Goal: Task Accomplishment & Management: Manage account settings

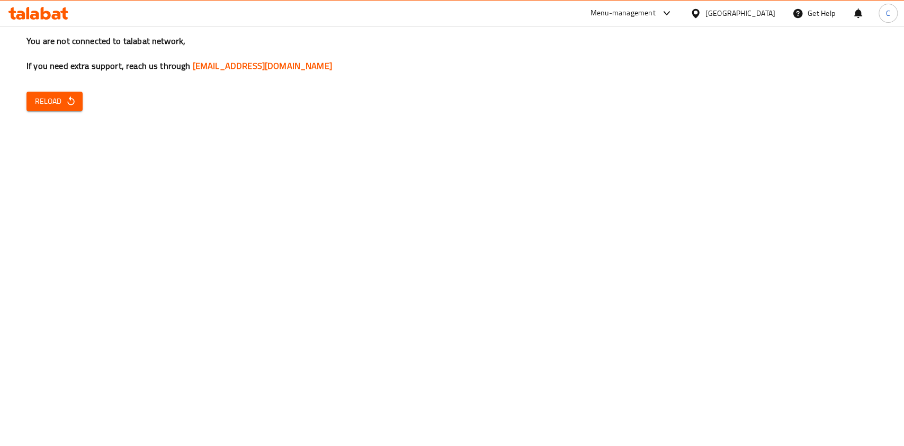
click at [69, 100] on icon "button" at bounding box center [70, 100] width 7 height 9
click at [62, 98] on span "Reload" at bounding box center [54, 101] width 39 height 13
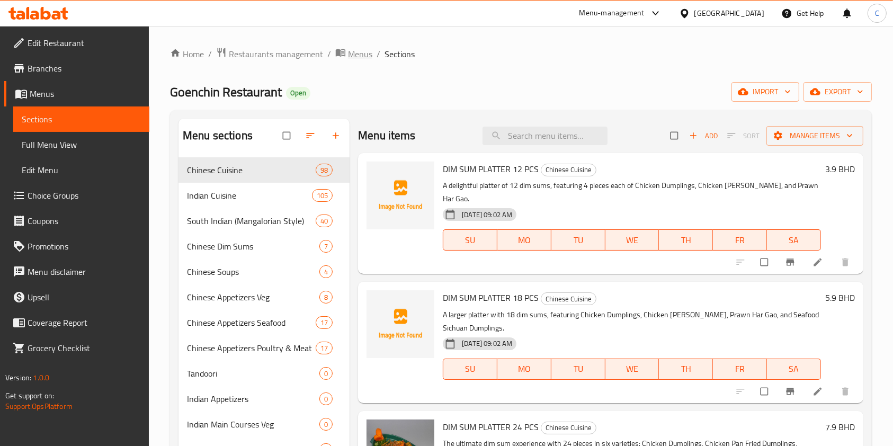
click at [356, 53] on span "Menus" at bounding box center [360, 54] width 24 height 13
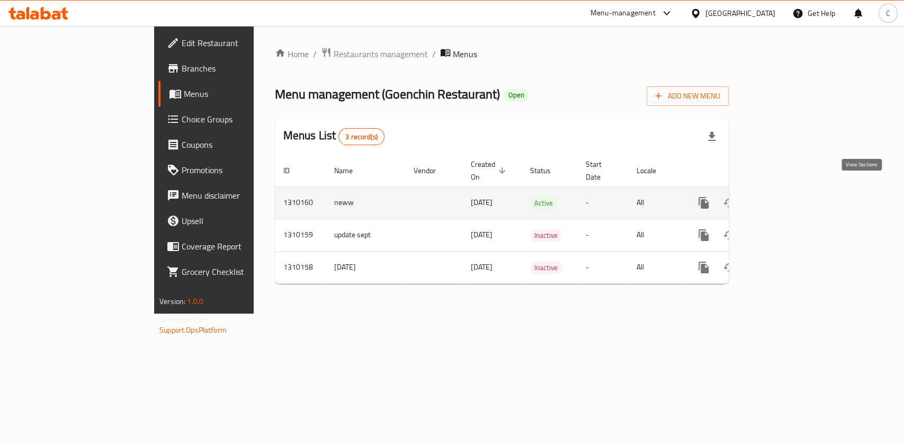
click at [786, 196] on icon "enhanced table" at bounding box center [780, 202] width 13 height 13
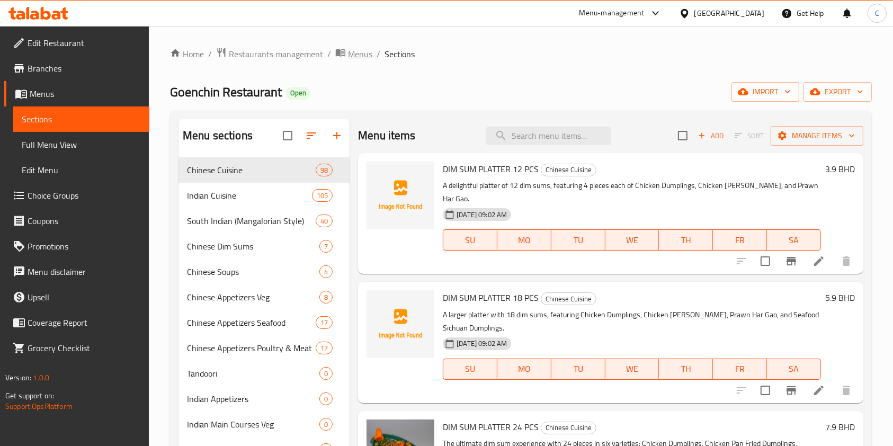
click at [349, 48] on span "Menus" at bounding box center [360, 54] width 24 height 13
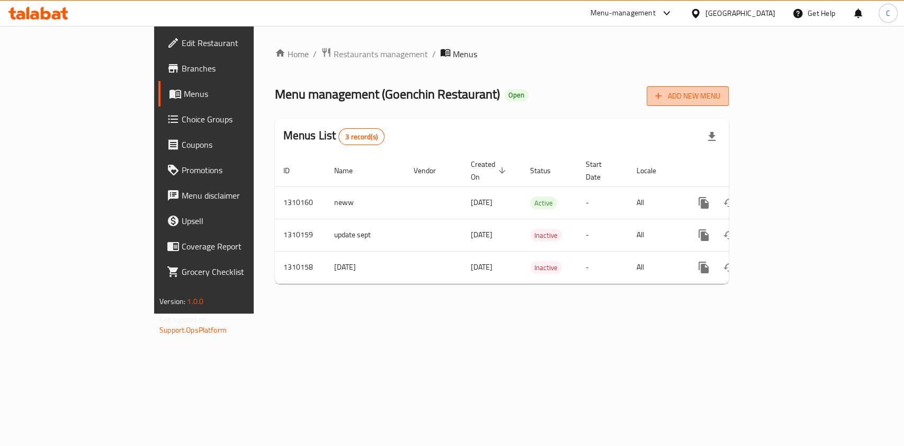
click at [728, 87] on button "Add New Menu" at bounding box center [687, 96] width 82 height 20
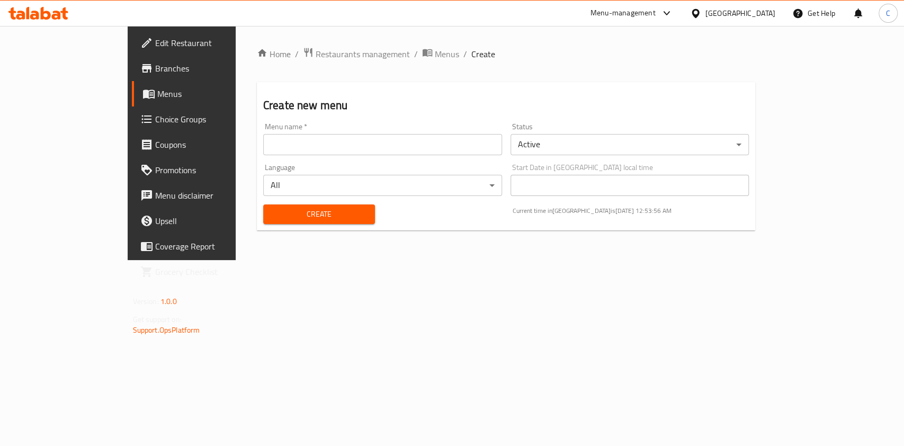
click at [263, 136] on input "text" at bounding box center [382, 144] width 239 height 21
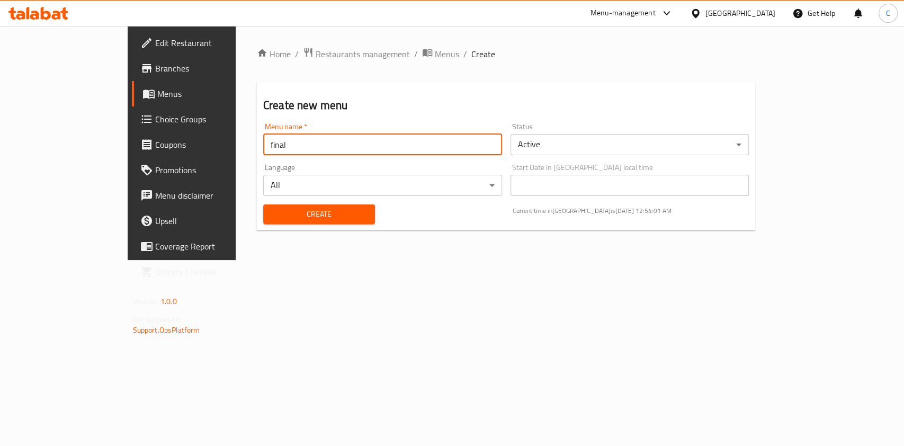
type input "final"
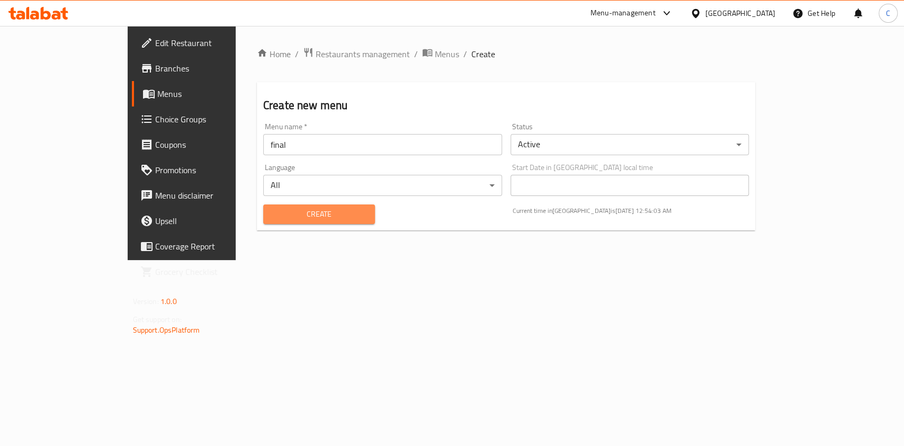
click at [272, 212] on span "Create" at bounding box center [319, 214] width 95 height 13
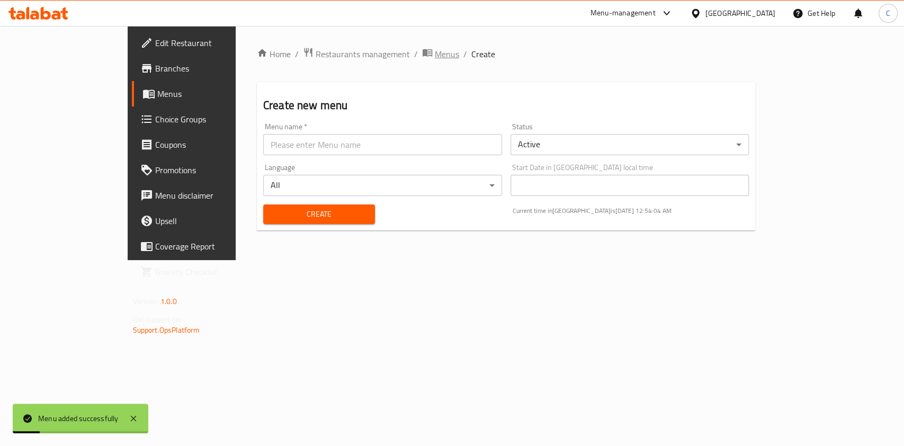
click at [435, 60] on span "Menus" at bounding box center [447, 54] width 24 height 13
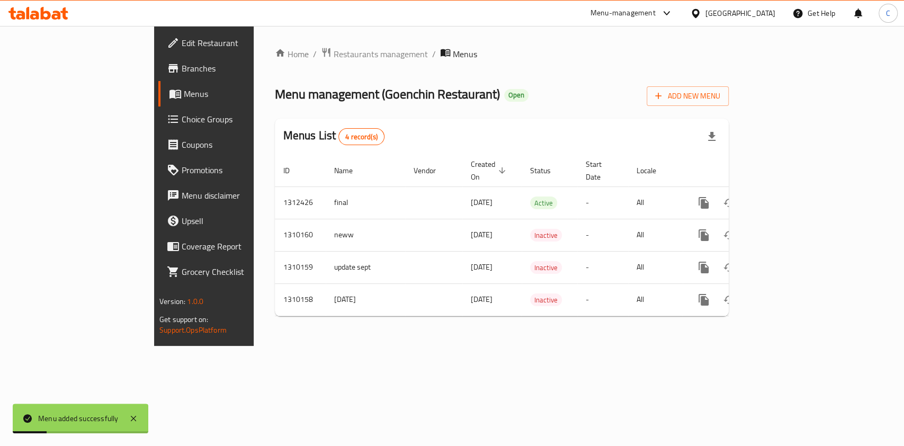
click at [453, 58] on span "Menus" at bounding box center [465, 54] width 24 height 13
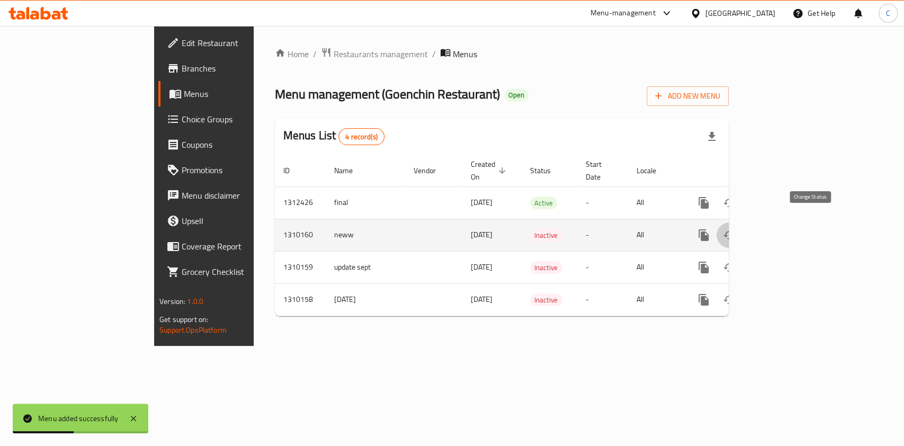
click at [742, 231] on button "enhanced table" at bounding box center [728, 234] width 25 height 25
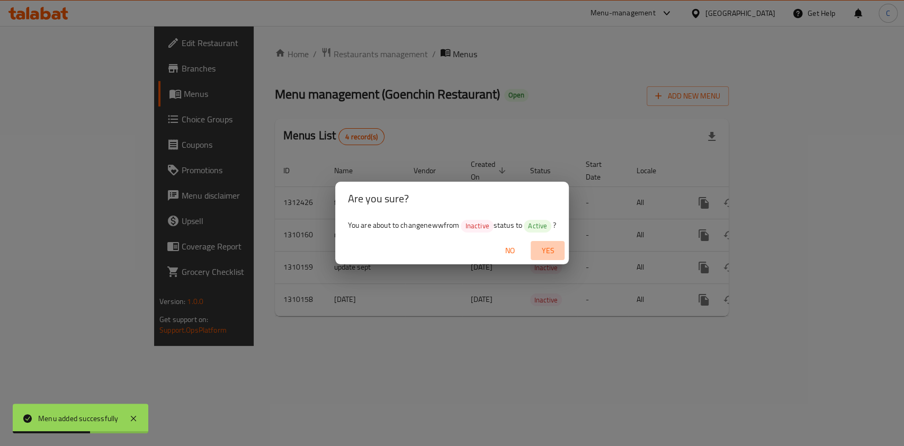
click at [550, 255] on span "Yes" at bounding box center [547, 250] width 25 height 13
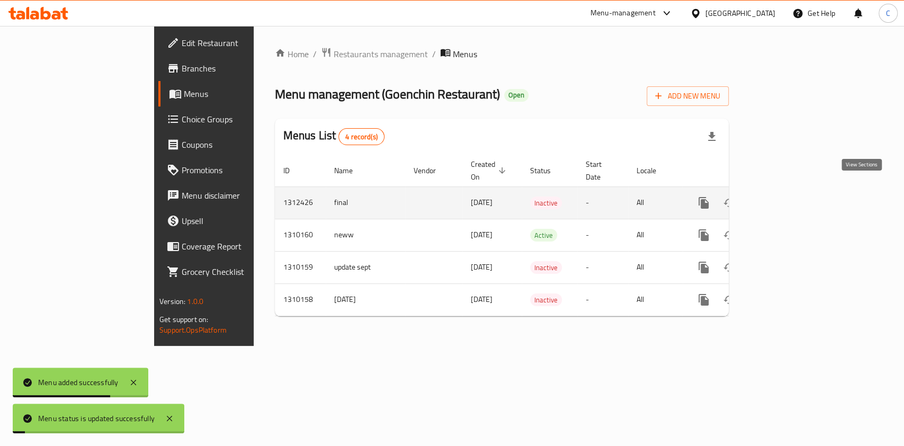
click at [793, 190] on link "enhanced table" at bounding box center [779, 202] width 25 height 25
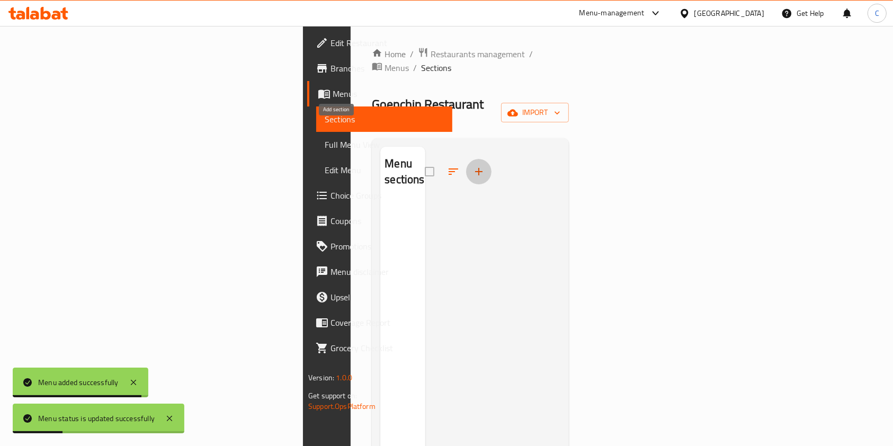
click at [472, 165] on icon "button" at bounding box center [478, 171] width 13 height 13
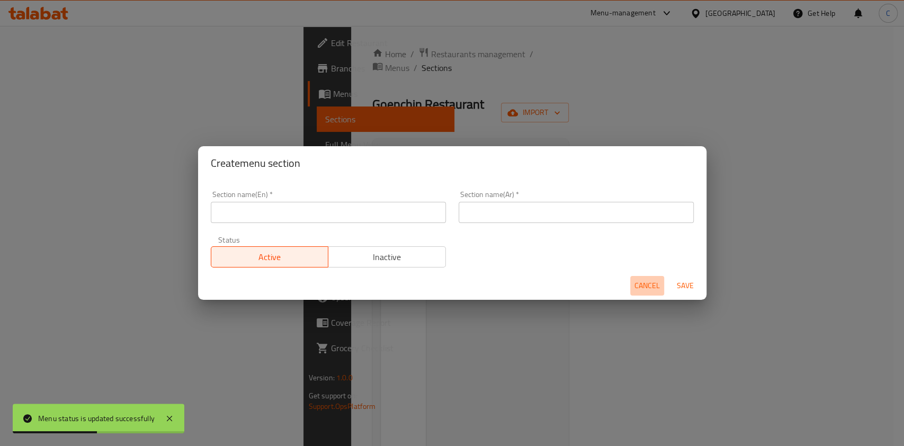
click at [645, 287] on span "Cancel" at bounding box center [646, 285] width 25 height 13
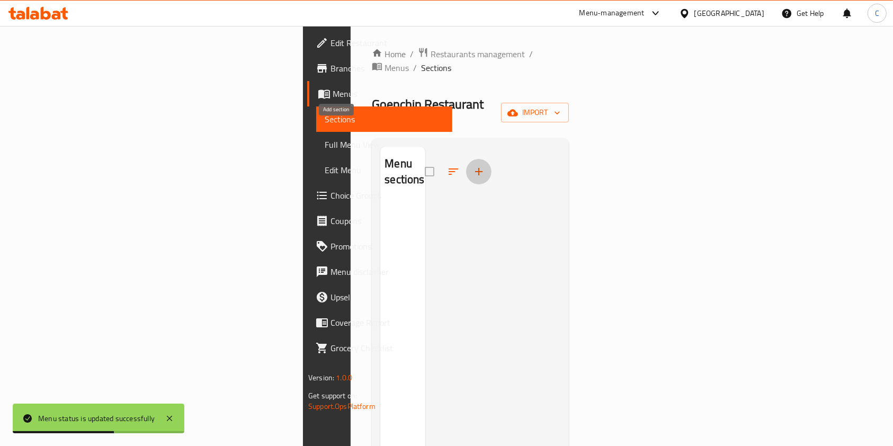
click at [472, 165] on icon "button" at bounding box center [478, 171] width 13 height 13
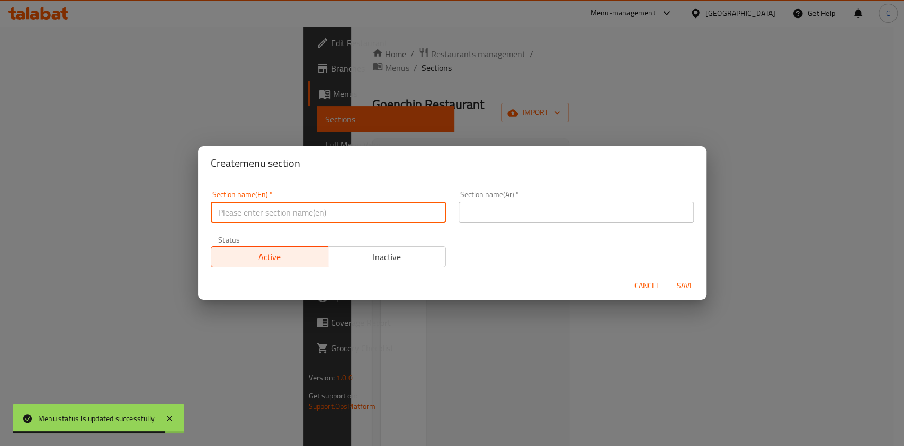
click at [288, 211] on input "text" at bounding box center [328, 212] width 235 height 21
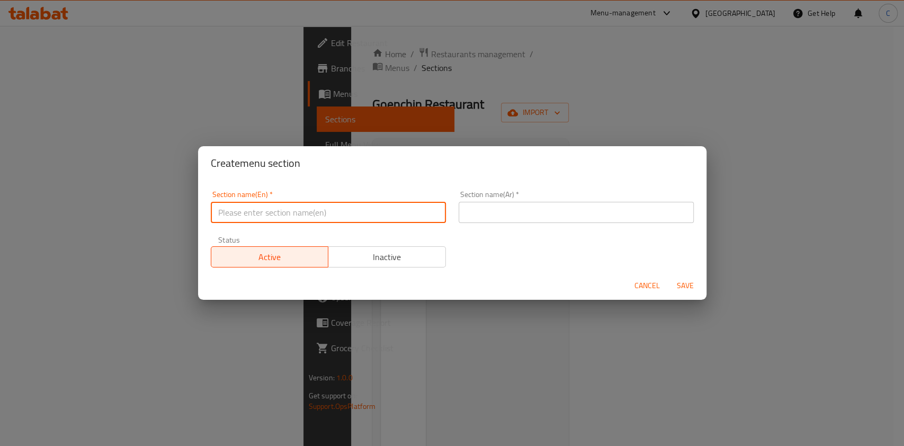
paste input "Dim Sums Soups Chinese Appetizers (Seafood & Poultry) Chinese Appetizers (Veget…"
type input "Dim Sums Soups Chinese Appetizers (Seafood & Poultry) Chinese Appetizers (Veget…"
paste input "Dim Sums"
type input "Dim Sums"
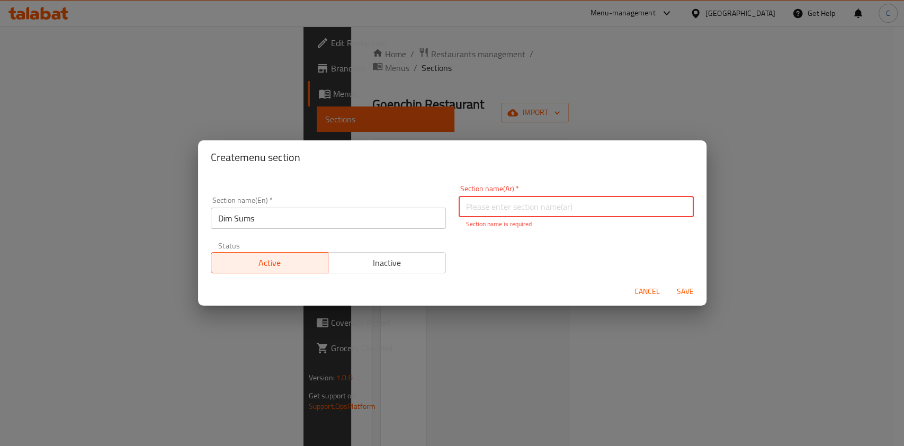
paste input "ديم سوم"
type input "ديم سوم"
type button "0"
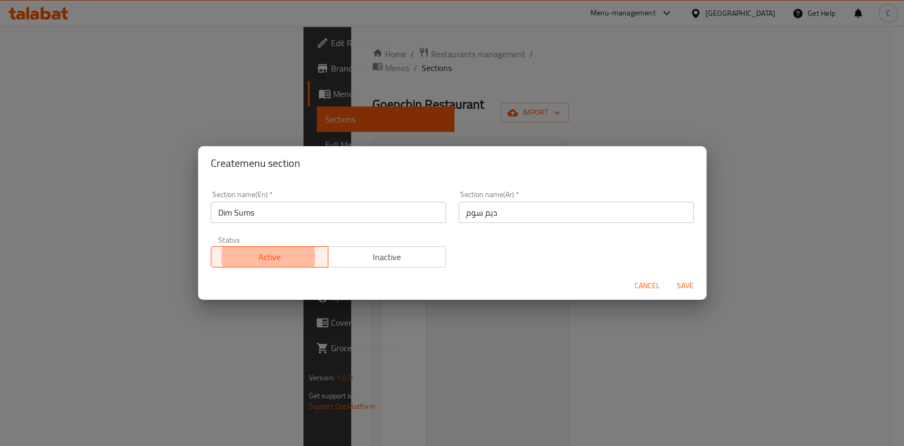
type button "1"
click at [668, 276] on button "Save" at bounding box center [685, 286] width 34 height 20
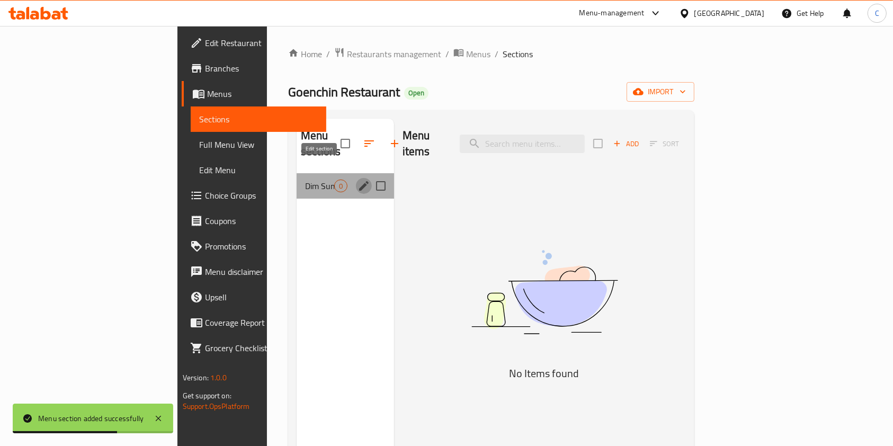
click at [359, 181] on icon "edit" at bounding box center [364, 186] width 10 height 10
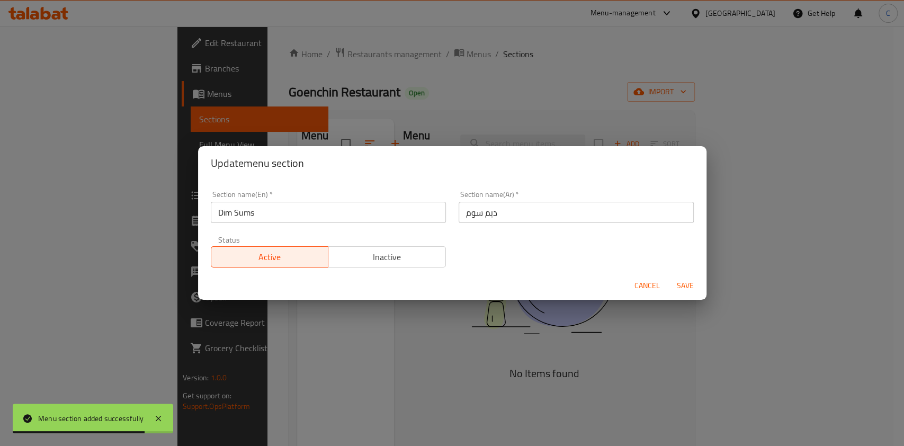
click at [527, 11] on div "Update menu section Section name(En)   * Dim Sums Section name(En) * Section na…" at bounding box center [452, 223] width 904 height 446
click at [649, 294] on button "Cancel" at bounding box center [647, 286] width 34 height 20
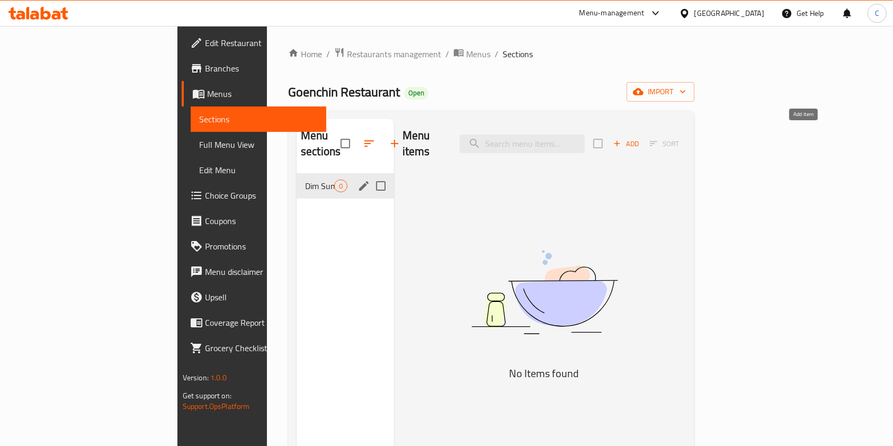
click at [640, 138] on span "Add" at bounding box center [625, 144] width 29 height 12
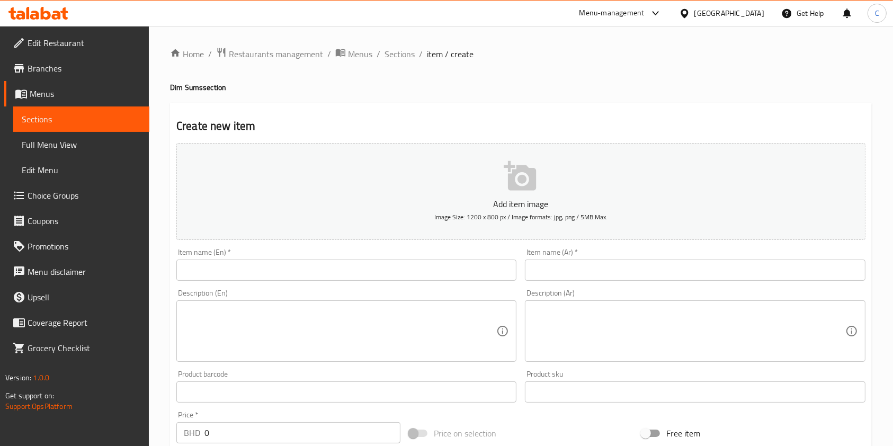
click at [274, 283] on div "Item name (En)   * Item name (En) *" at bounding box center [346, 264] width 348 height 41
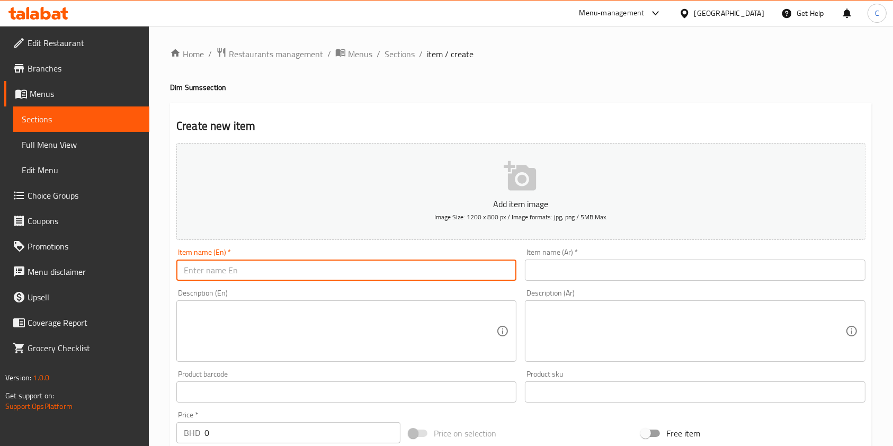
click at [276, 268] on input "text" at bounding box center [346, 269] width 340 height 21
paste input "DIM SUM PLATTER 12 PCS"
paste input "طبق ديم سوم 12 قطعة"
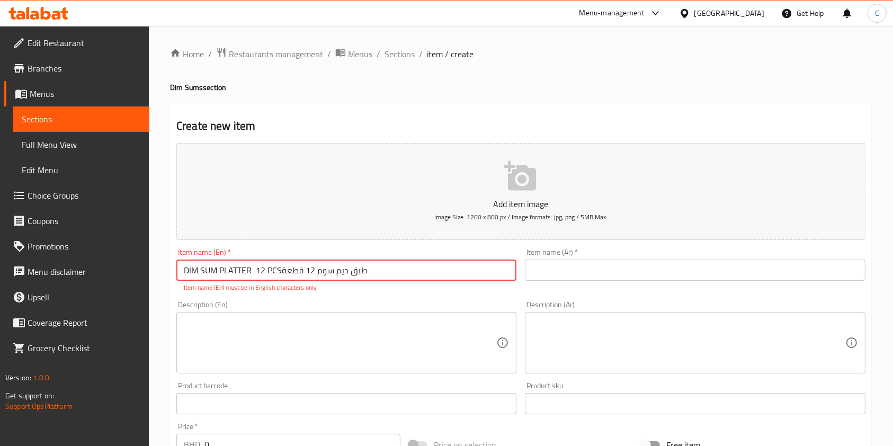
drag, startPoint x: 317, startPoint y: 272, endPoint x: 526, endPoint y: 245, distance: 210.9
click at [526, 245] on div "Add item image Image Size: 1200 x 800 px / Image formats: jpg, png / 5MB Max. I…" at bounding box center [520, 373] width 697 height 468
type input "DIM SUM PLATTER 12 PCS 12 قطعة"
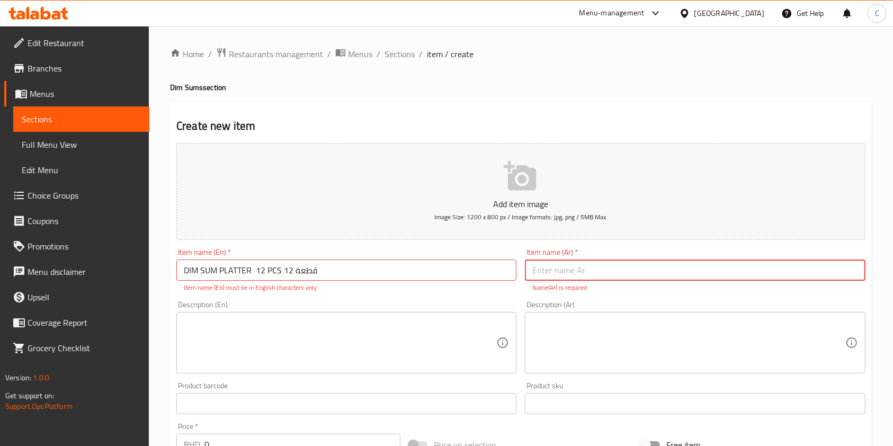
paste input "طبق ديم سوم 12 قطعة"
type input "طبق ديم سوم 12 قطعة"
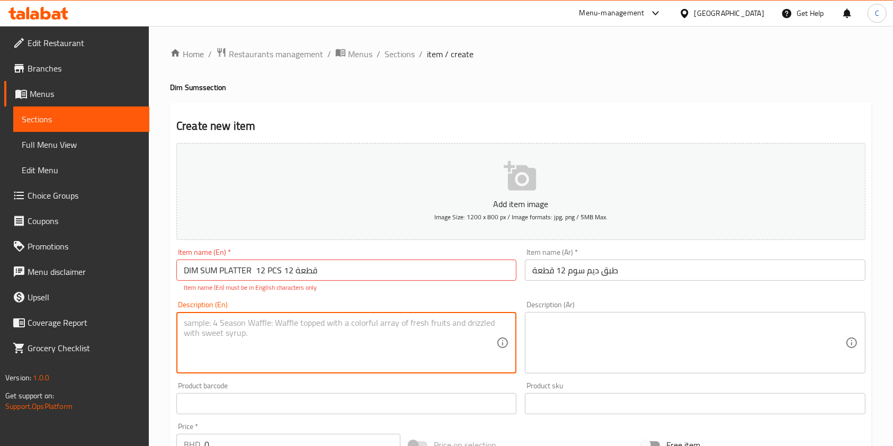
click at [395, 340] on textarea at bounding box center [340, 343] width 312 height 50
paste textarea "A delightful platter of 12 dim sums, featuring 4 pieces each of Chicken Dumplin…"
type textarea "A delightful platter of 12 dim sums, featuring 4 pieces each of Chicken Dumplin…"
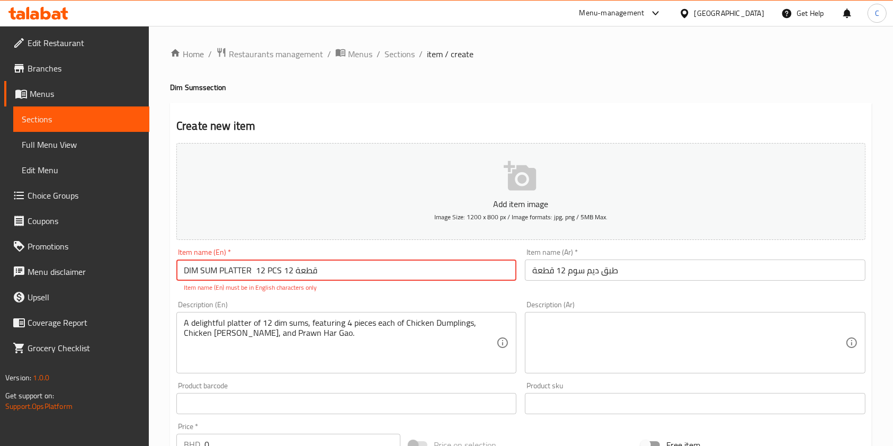
drag, startPoint x: 283, startPoint y: 269, endPoint x: 343, endPoint y: 271, distance: 59.3
click at [343, 271] on input "DIM SUM PLATTER 12 PCS 12 قطعة" at bounding box center [346, 269] width 340 height 21
type input "DIM SUM PLATTER 12 PCS"
click at [590, 362] on div "Description (Ar)" at bounding box center [695, 342] width 340 height 61
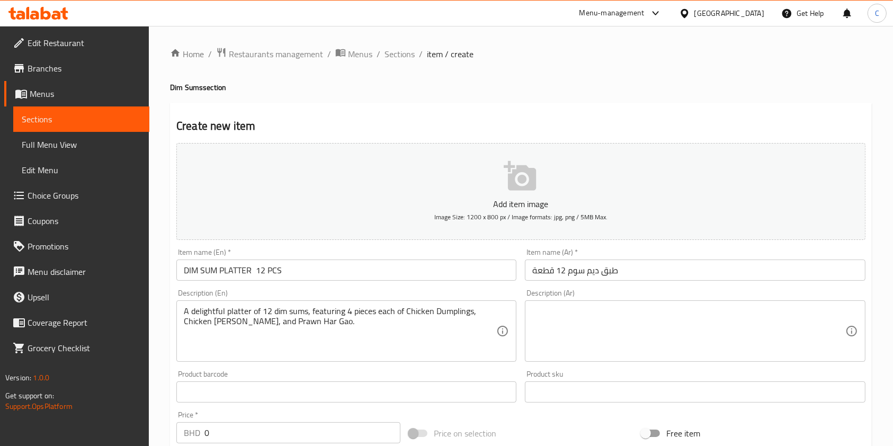
click at [590, 362] on div "Description (Ar)" at bounding box center [695, 330] width 340 height 61
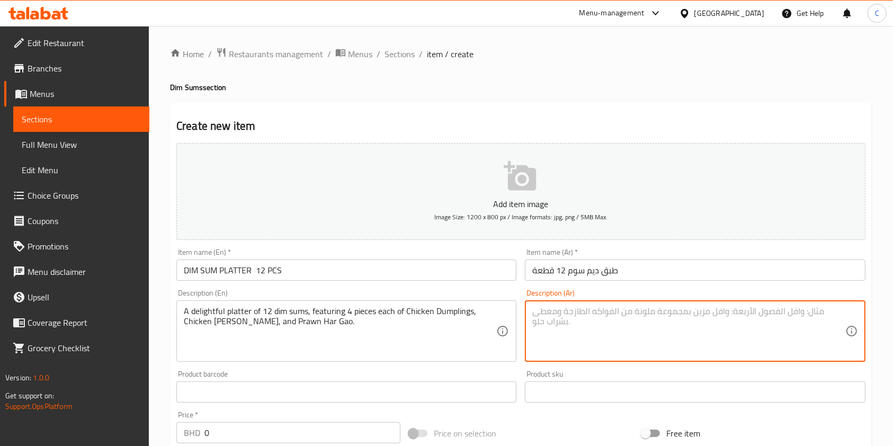
paste textarea "طبق لذيذ من 12 طبق ديم سوم، يحتوي على 4 قطع من كل من زلابية الدجاج، ودجاج شو ما…"
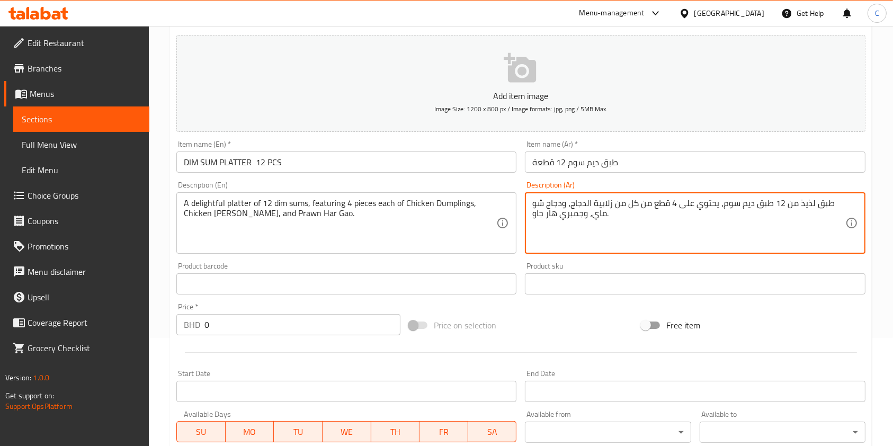
scroll to position [110, 0]
type textarea "طبق لذيذ من 12 طبق ديم سوم، يحتوي على 4 قطع من كل من زلابية الدجاج، ودجاج شو ما…"
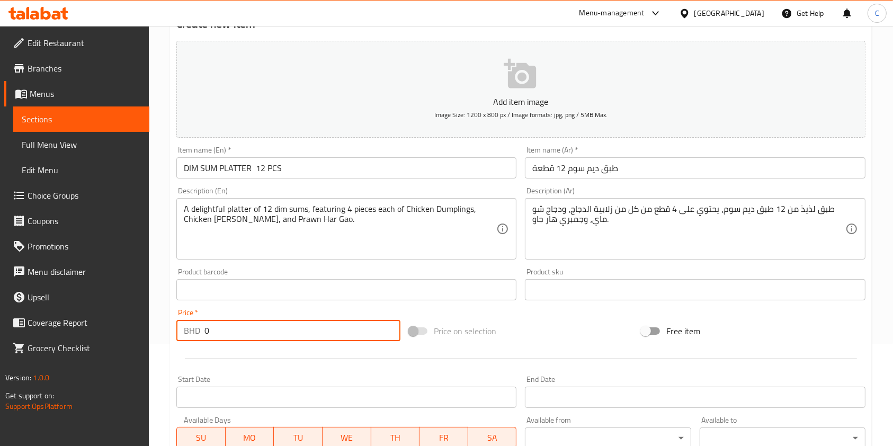
click at [295, 334] on input "0" at bounding box center [302, 330] width 196 height 21
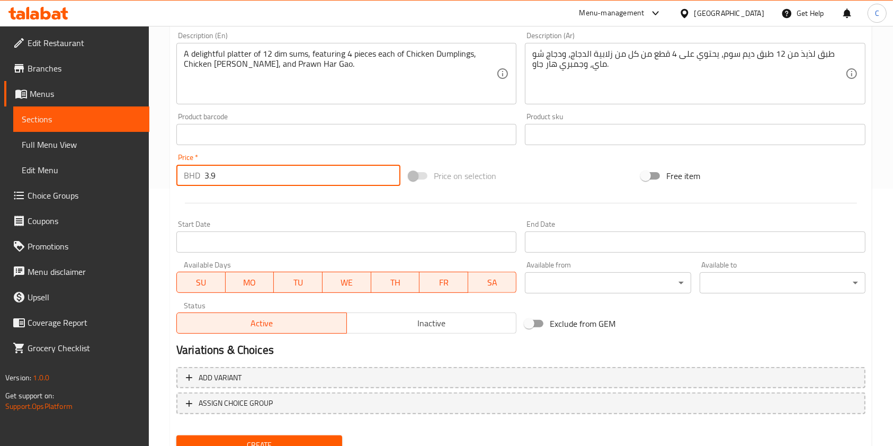
scroll to position [302, 0]
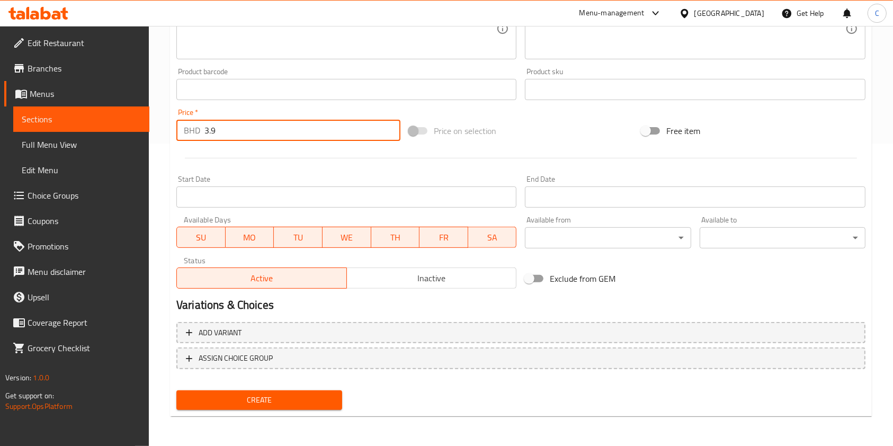
type input "3.9"
click at [276, 404] on span "Create" at bounding box center [259, 399] width 149 height 13
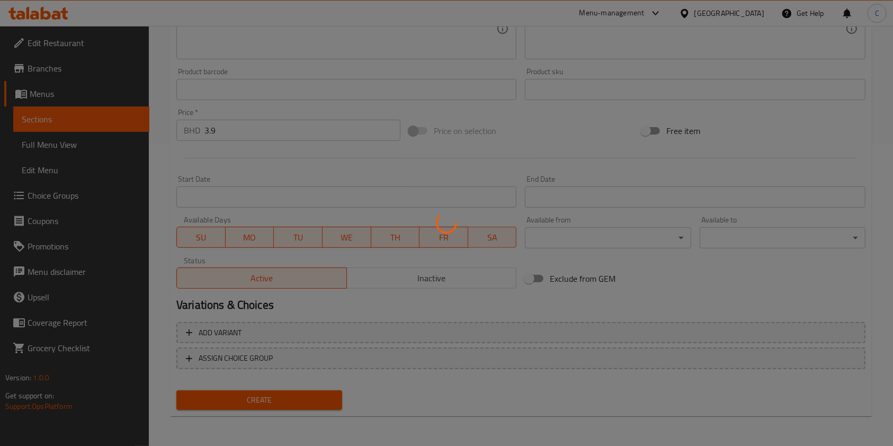
type input "0"
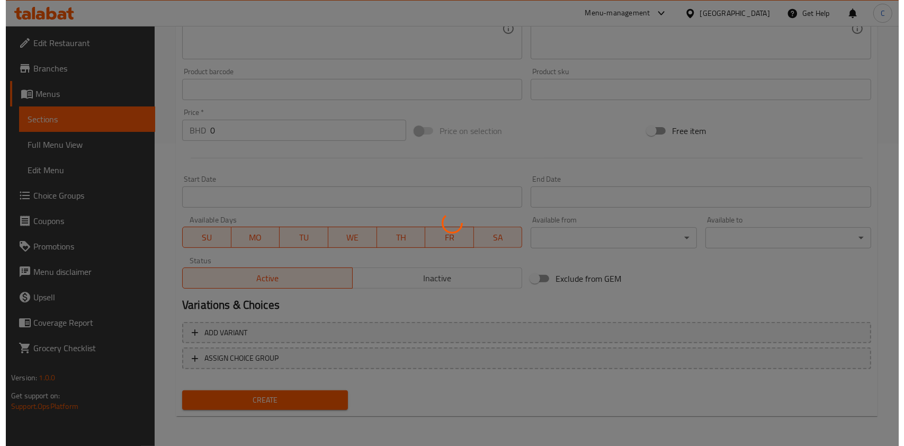
scroll to position [0, 0]
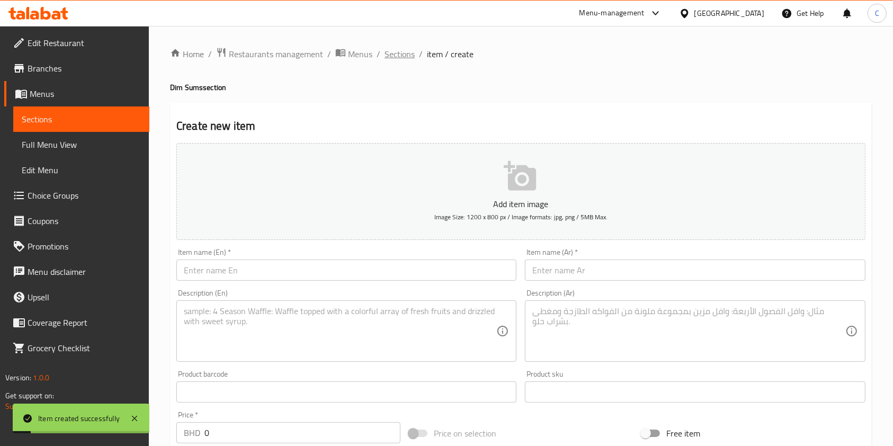
click at [395, 53] on span "Sections" at bounding box center [399, 54] width 30 height 13
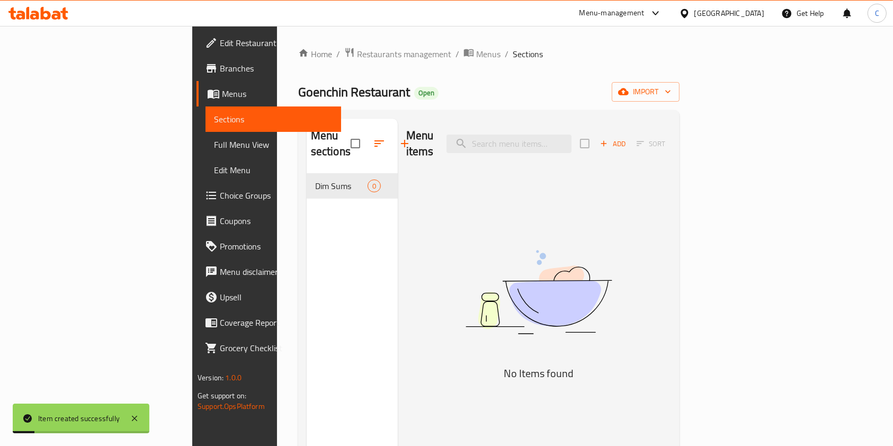
click at [512, 53] on span "Sections" at bounding box center [527, 54] width 30 height 13
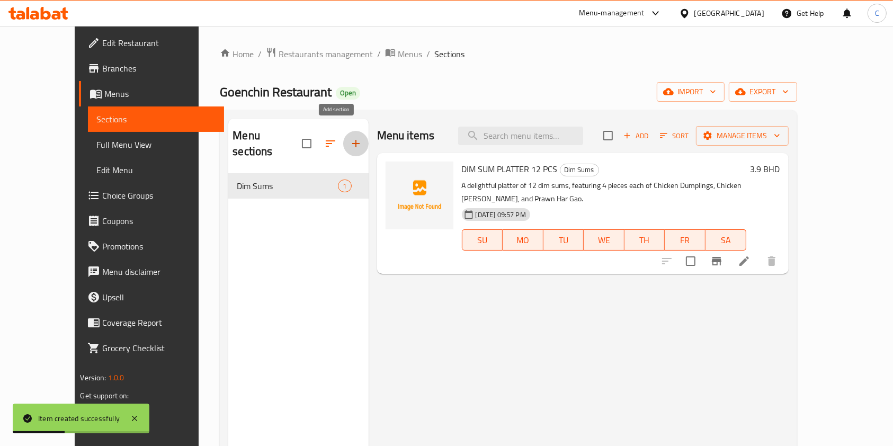
click at [349, 137] on icon "button" at bounding box center [355, 143] width 13 height 13
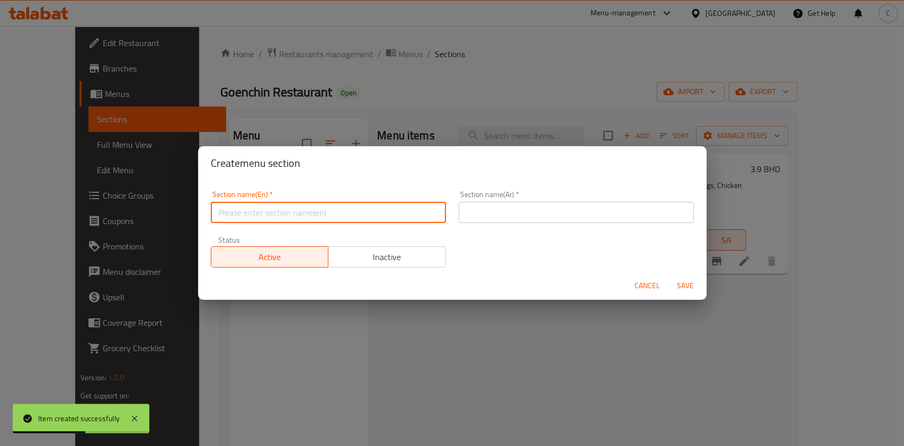
click at [332, 219] on div "Section name(En)   * Section name(En) *" at bounding box center [328, 207] width 235 height 32
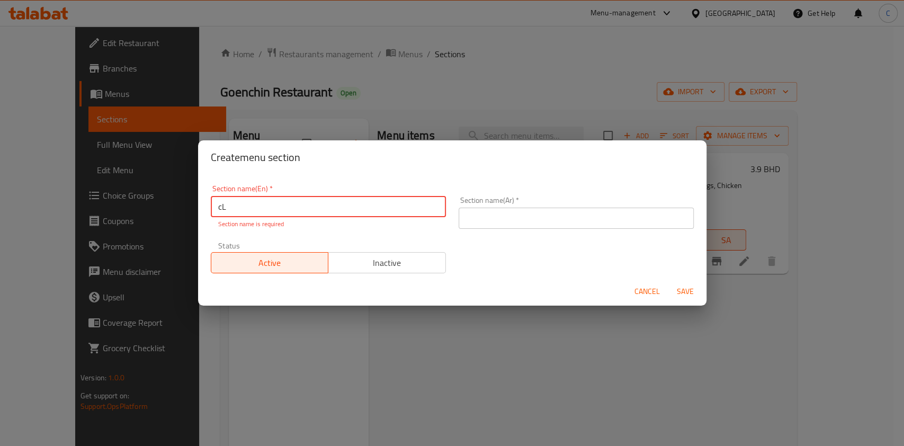
type input "c"
type input "Combo Deals"
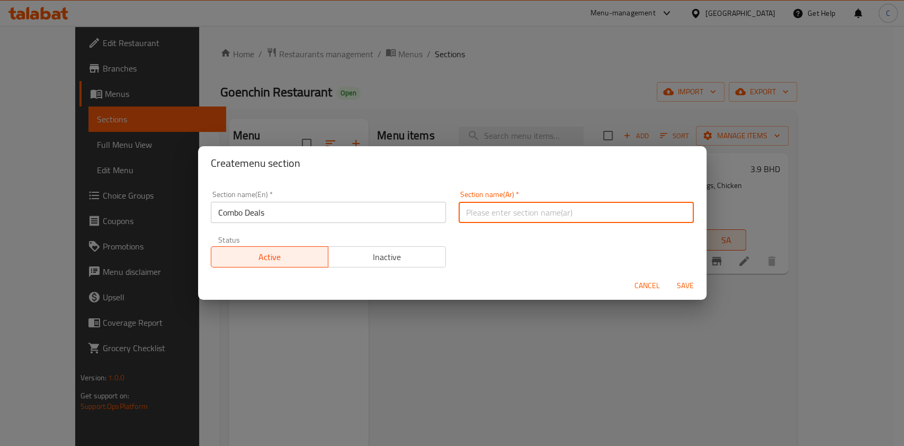
paste input "عروض كومبو"
type input "عروض كومبو"
click at [668, 276] on button "Save" at bounding box center [685, 286] width 34 height 20
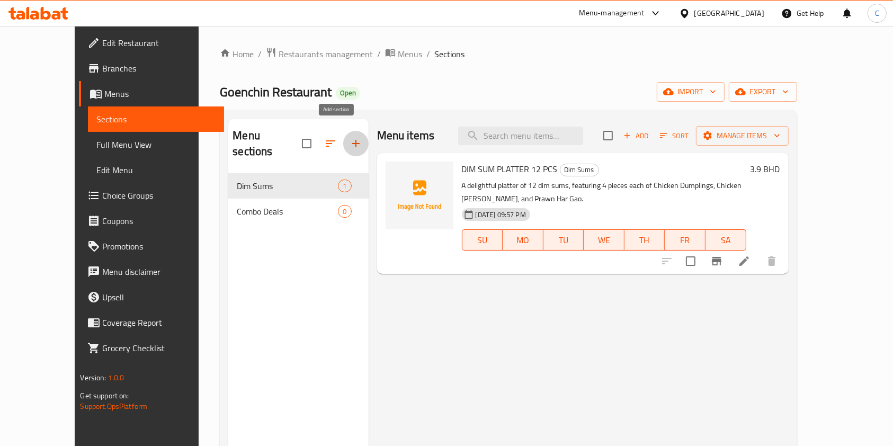
click at [520, 340] on div "Menu items Add Sort Manage items DIM SUM PLATTER 12 PCS Dim Sums A delightful p…" at bounding box center [578, 342] width 420 height 446
click at [788, 92] on span "export" at bounding box center [762, 91] width 51 height 13
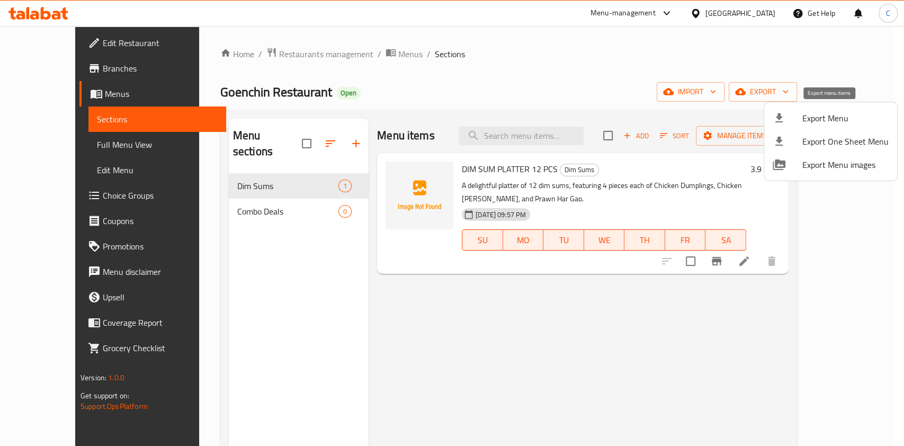
click at [813, 118] on span "Export Menu" at bounding box center [845, 118] width 86 height 13
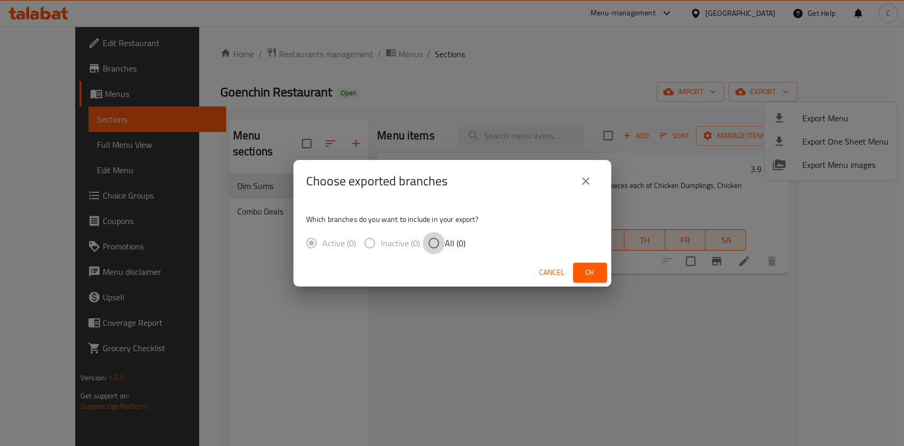
click at [442, 240] on input "All (0)" at bounding box center [433, 243] width 22 height 22
radio input "true"
drag, startPoint x: 591, startPoint y: 274, endPoint x: 601, endPoint y: 255, distance: 21.6
click at [590, 274] on span "Ok" at bounding box center [589, 272] width 17 height 13
click at [597, 266] on span "Ok" at bounding box center [589, 272] width 17 height 13
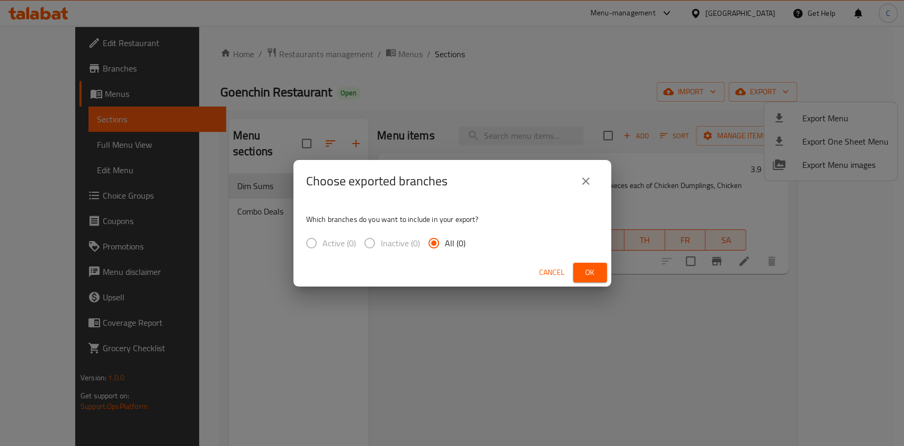
click at [655, 36] on div "Choose exported branches Which branches do you want to include in your export? …" at bounding box center [452, 223] width 904 height 446
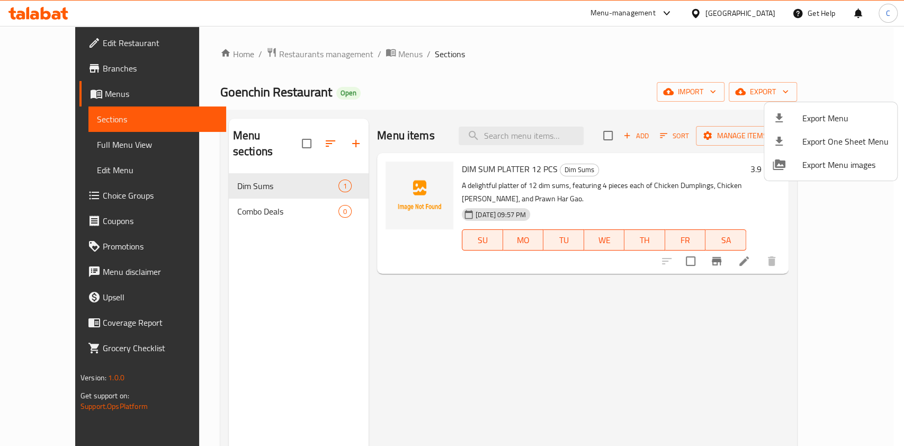
click at [346, 53] on div at bounding box center [452, 223] width 904 height 446
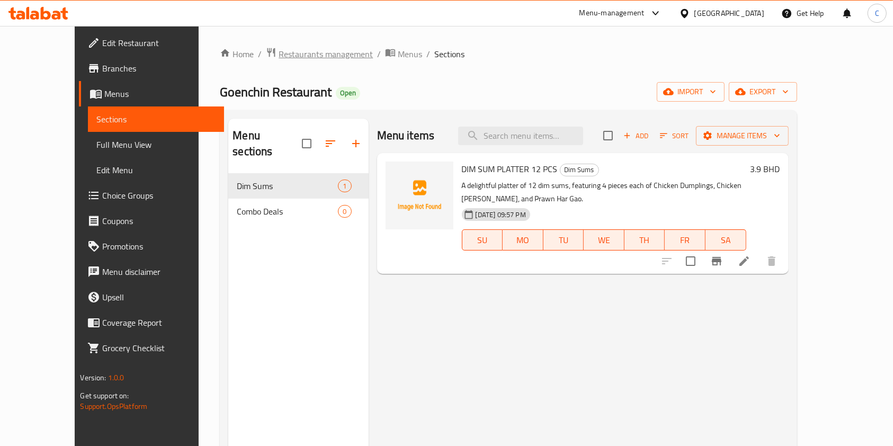
click at [284, 60] on span "Restaurants management" at bounding box center [325, 54] width 94 height 13
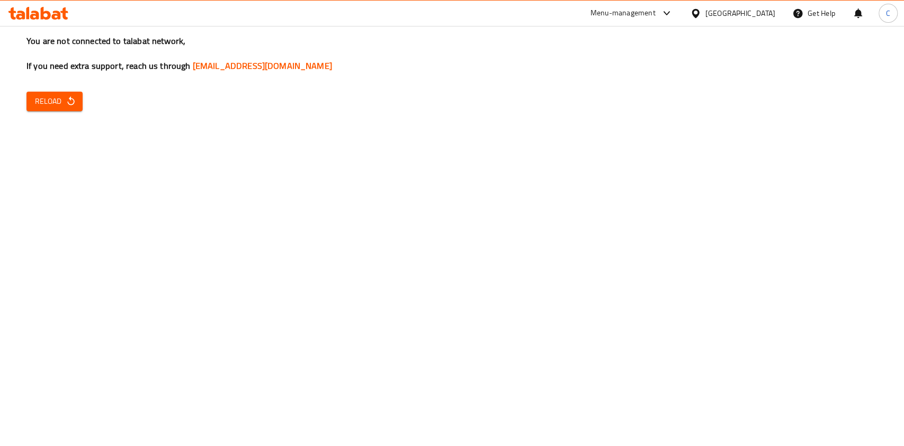
click at [43, 100] on span "Reload" at bounding box center [54, 101] width 39 height 13
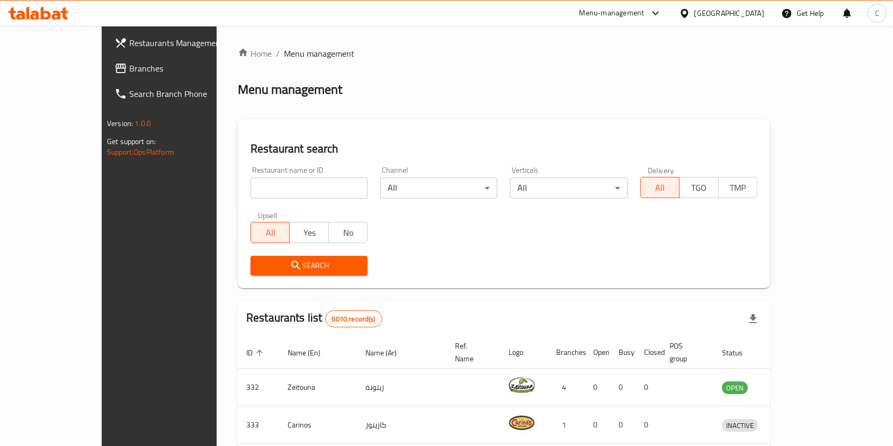
click at [285, 198] on input "search" at bounding box center [308, 187] width 117 height 21
click button "Search" at bounding box center [308, 266] width 117 height 20
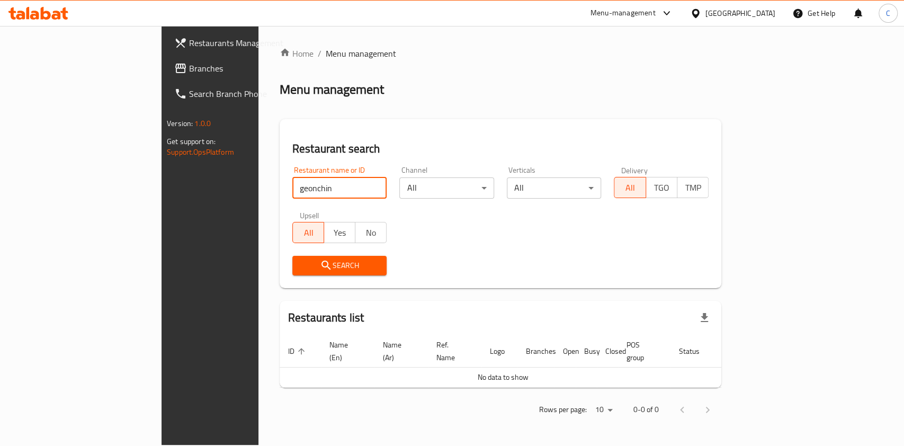
click at [292, 184] on input "geonchin" at bounding box center [339, 187] width 95 height 21
type input "goenchin"
click button "Search" at bounding box center [339, 266] width 95 height 20
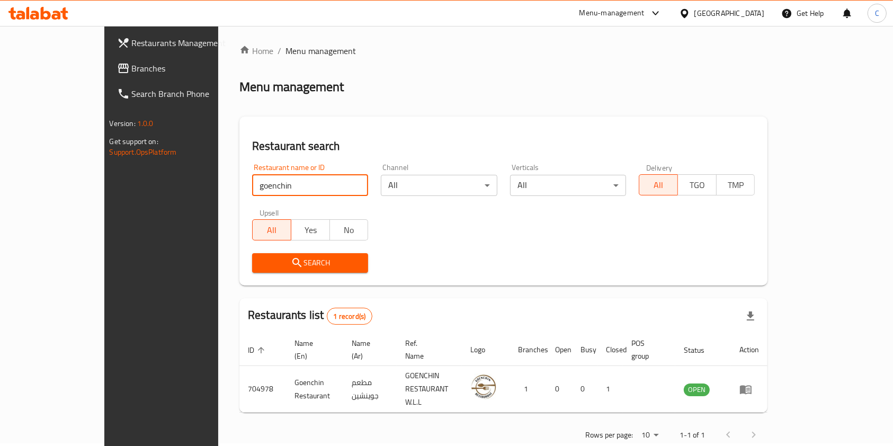
scroll to position [5, 0]
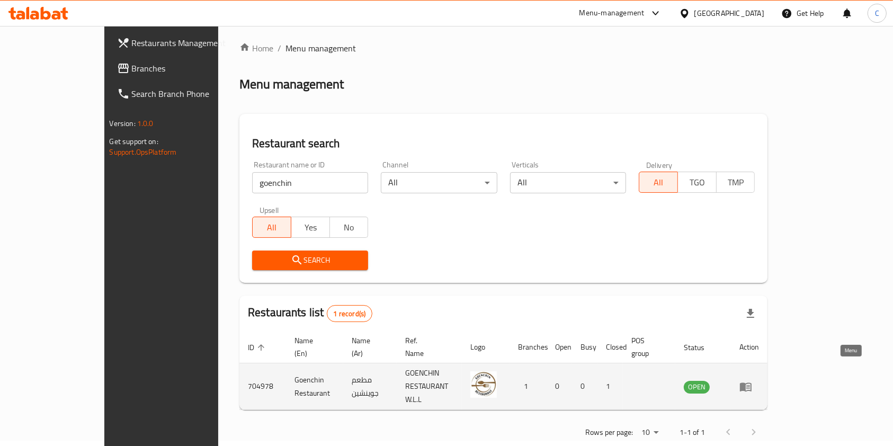
click at [752, 380] on icon "enhanced table" at bounding box center [745, 386] width 13 height 13
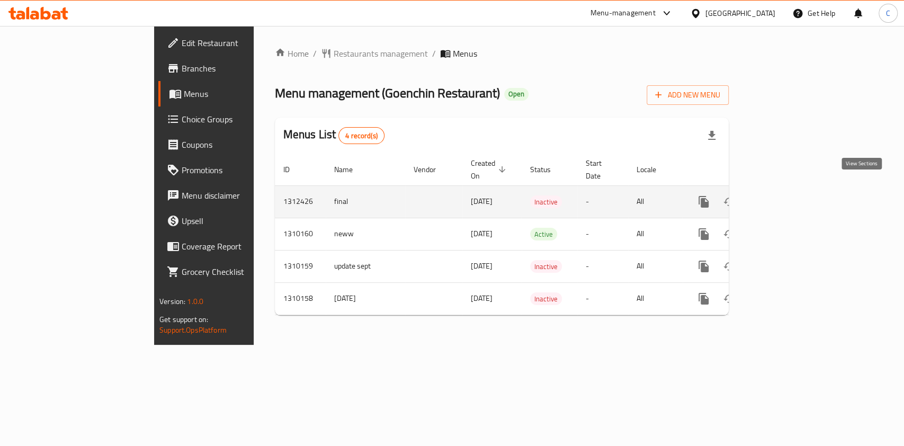
click at [786, 195] on icon "enhanced table" at bounding box center [780, 201] width 13 height 13
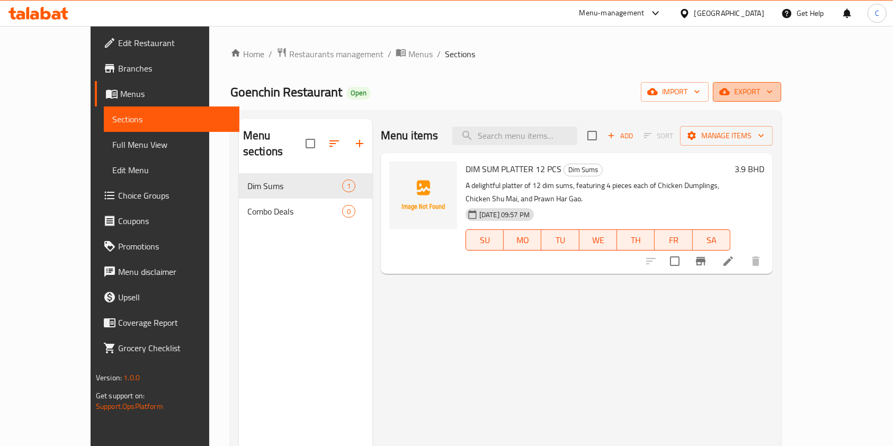
click at [772, 92] on span "export" at bounding box center [746, 91] width 51 height 13
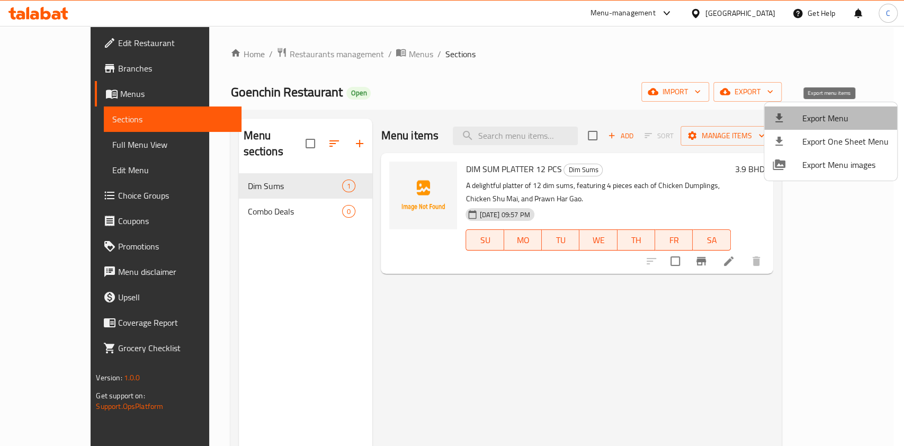
click at [830, 112] on span "Export Menu" at bounding box center [845, 118] width 86 height 13
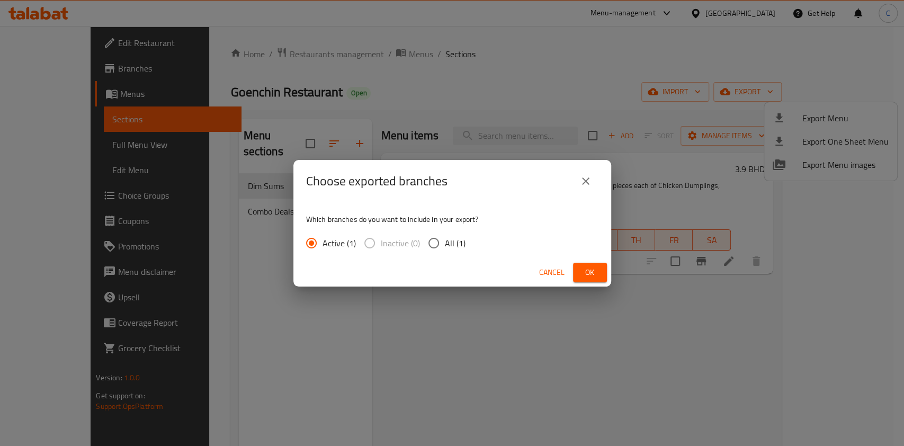
drag, startPoint x: 449, startPoint y: 237, endPoint x: 465, endPoint y: 244, distance: 18.0
click at [449, 237] on span "All (1)" at bounding box center [455, 243] width 21 height 13
click at [445, 237] on input "All (1)" at bounding box center [433, 243] width 22 height 22
radio input "true"
click at [579, 268] on button "Ok" at bounding box center [590, 273] width 34 height 20
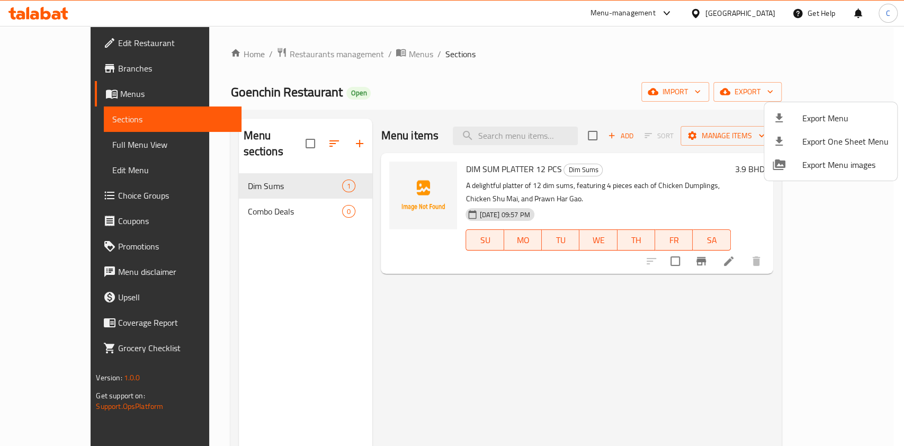
click at [364, 55] on div at bounding box center [452, 223] width 904 height 446
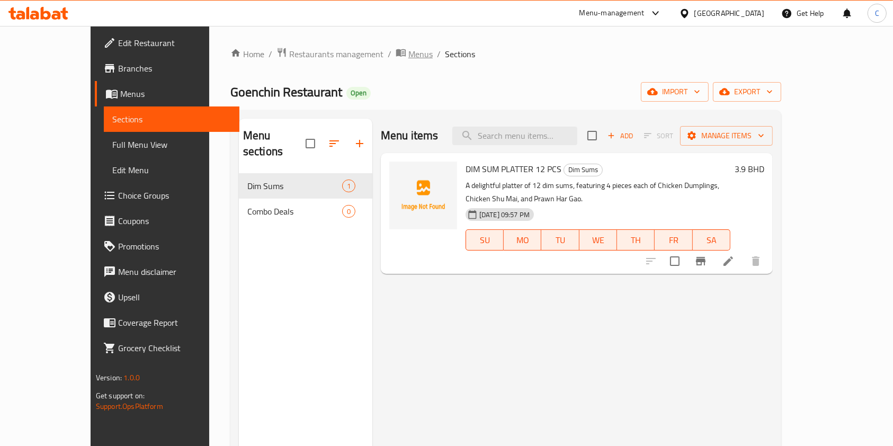
click at [408, 56] on span "Menus" at bounding box center [420, 54] width 24 height 13
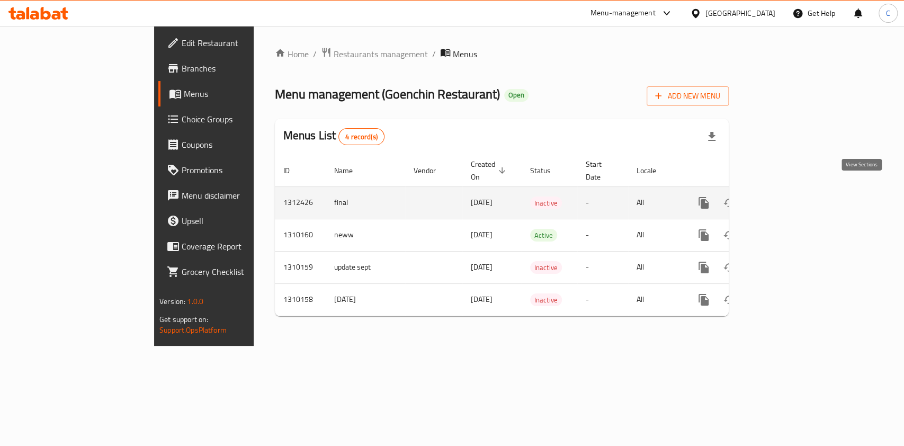
click at [785, 198] on icon "enhanced table" at bounding box center [780, 203] width 10 height 10
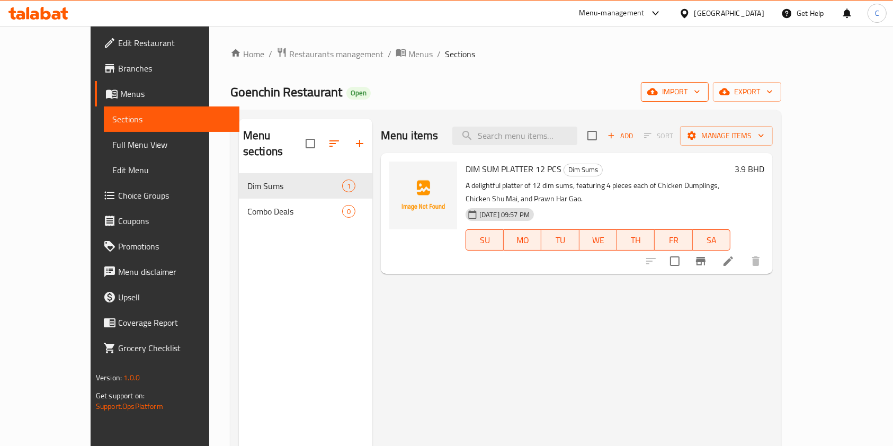
click at [702, 91] on icon "button" at bounding box center [696, 91] width 11 height 11
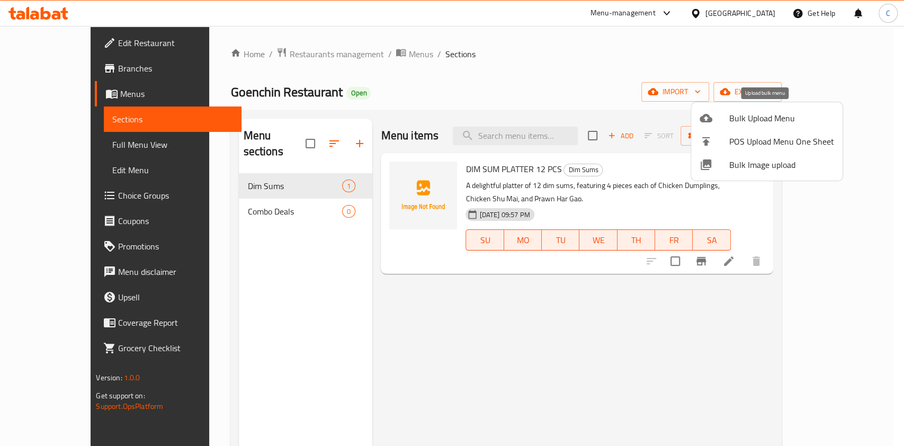
click at [722, 128] on li "Bulk Upload Menu" at bounding box center [766, 117] width 151 height 23
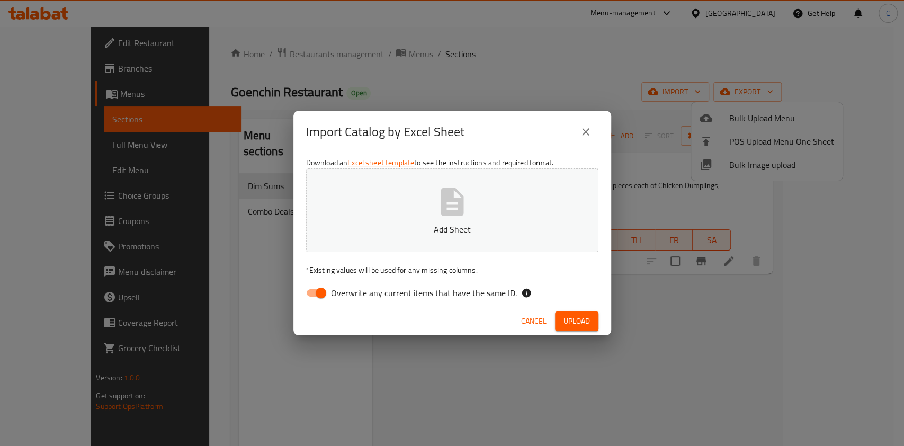
click at [571, 311] on button "Upload" at bounding box center [576, 321] width 43 height 20
click at [469, 217] on button "Add Sheet" at bounding box center [452, 210] width 292 height 84
click at [568, 318] on span "Upload" at bounding box center [576, 320] width 26 height 13
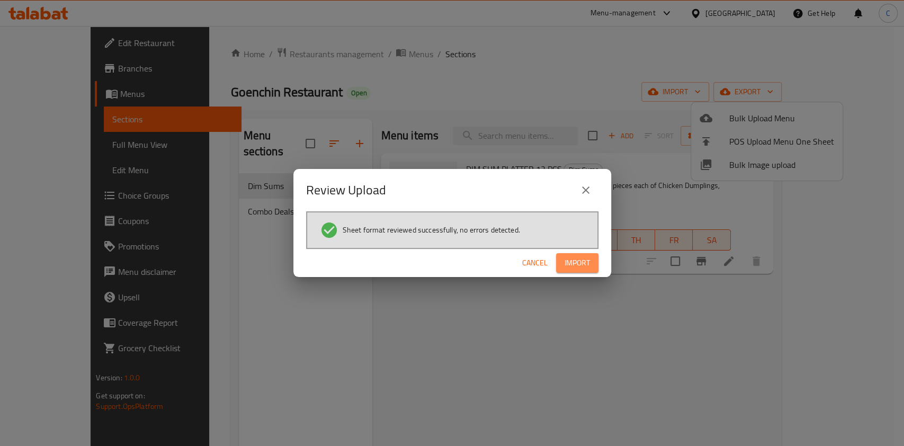
click at [563, 260] on button "Import" at bounding box center [577, 263] width 42 height 20
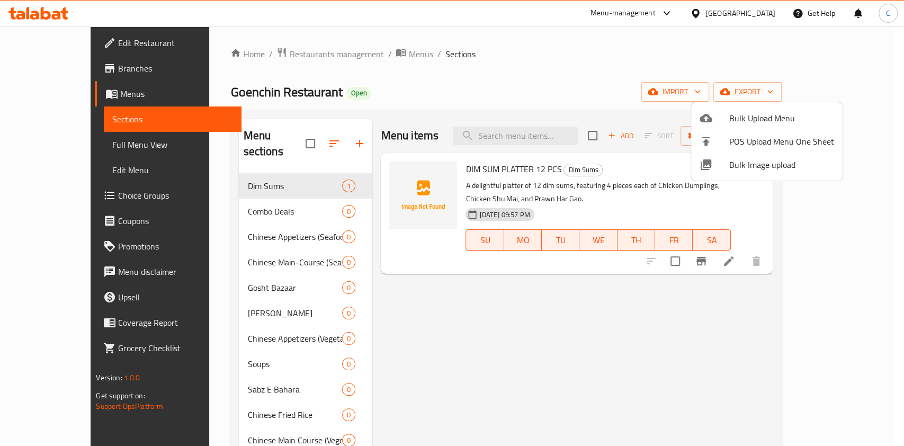
drag, startPoint x: 548, startPoint y: 19, endPoint x: 487, endPoint y: 75, distance: 82.8
click at [546, 19] on div at bounding box center [452, 223] width 904 height 446
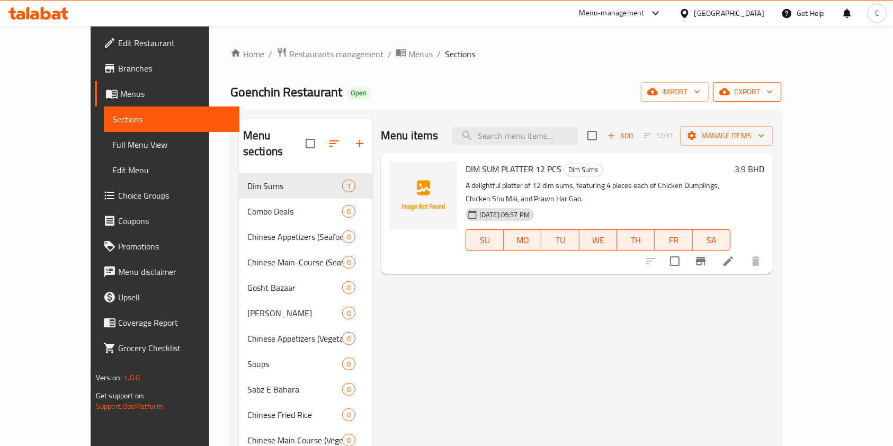
click at [772, 87] on span "export" at bounding box center [746, 91] width 51 height 13
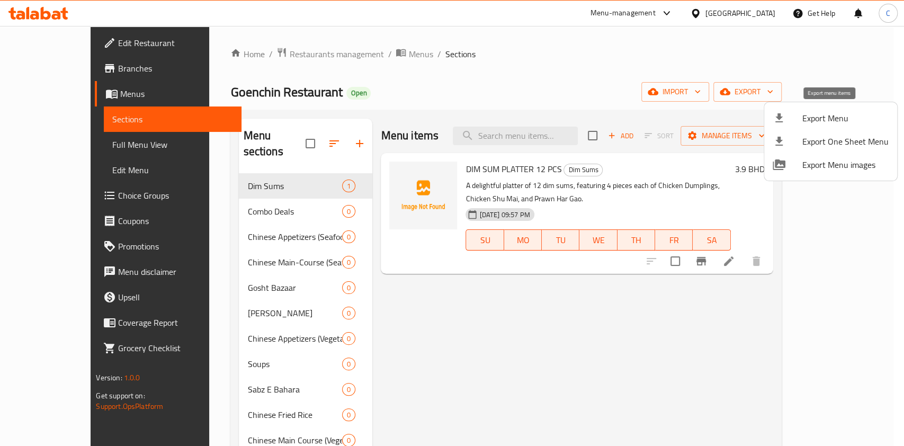
click at [834, 113] on span "Export Menu" at bounding box center [845, 118] width 86 height 13
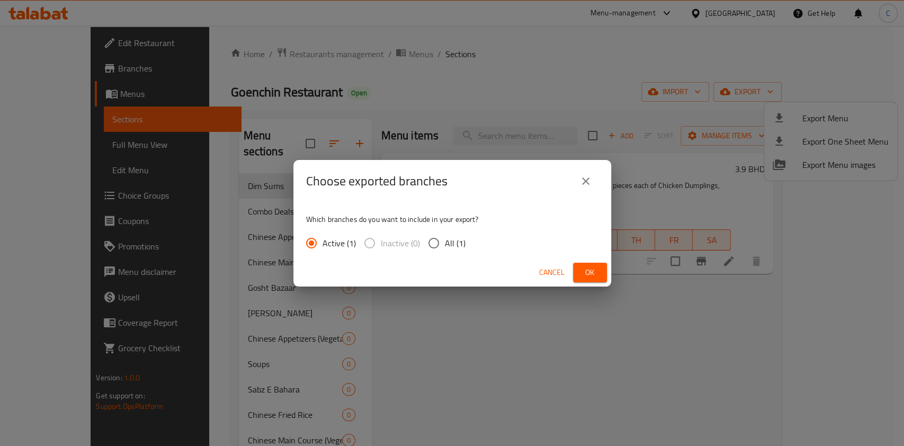
click at [458, 247] on span "All (1)" at bounding box center [455, 243] width 21 height 13
click at [445, 247] on input "All (1)" at bounding box center [433, 243] width 22 height 22
radio input "true"
click at [579, 273] on button "Ok" at bounding box center [590, 273] width 34 height 20
